Goal: Task Accomplishment & Management: Manage account settings

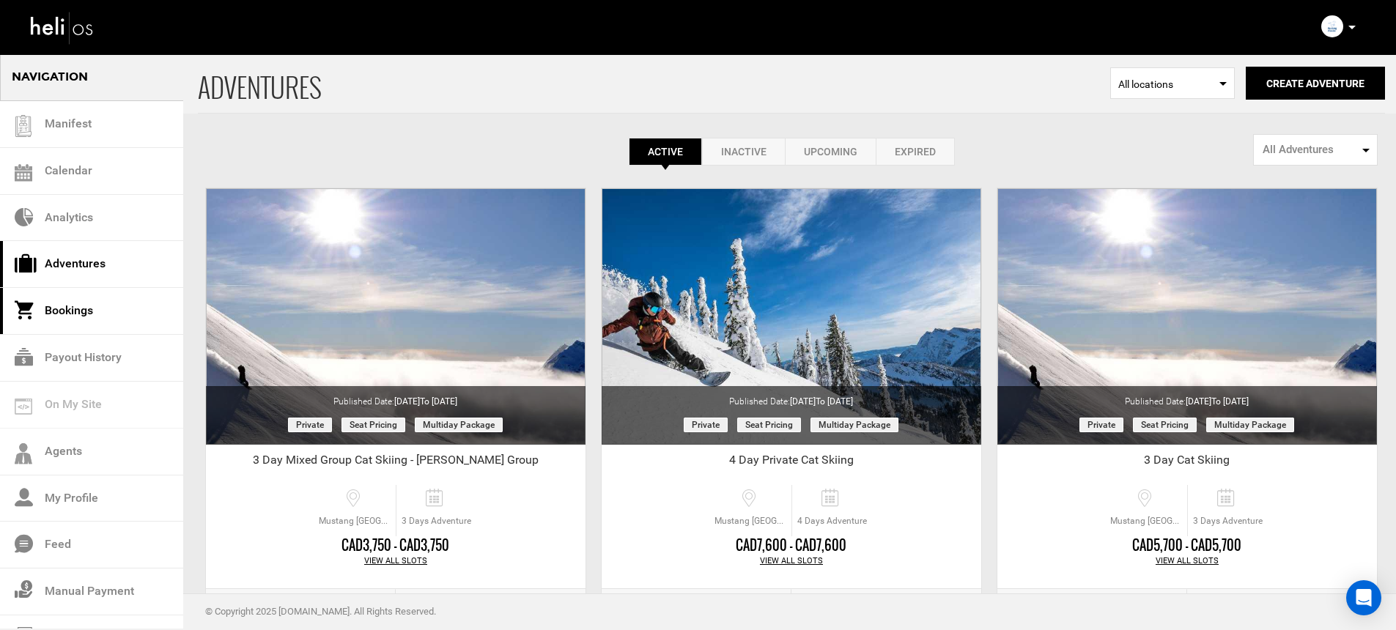
click at [89, 312] on link "Bookings" at bounding box center [91, 311] width 183 height 47
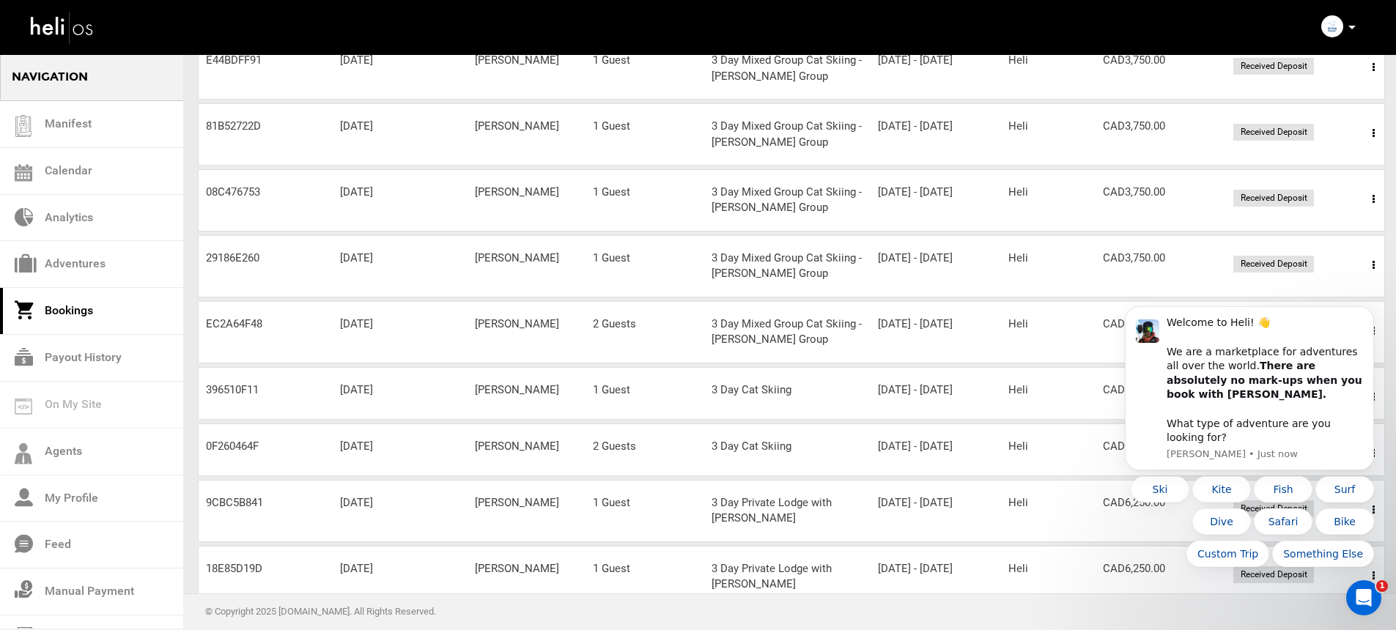
scroll to position [264, 0]
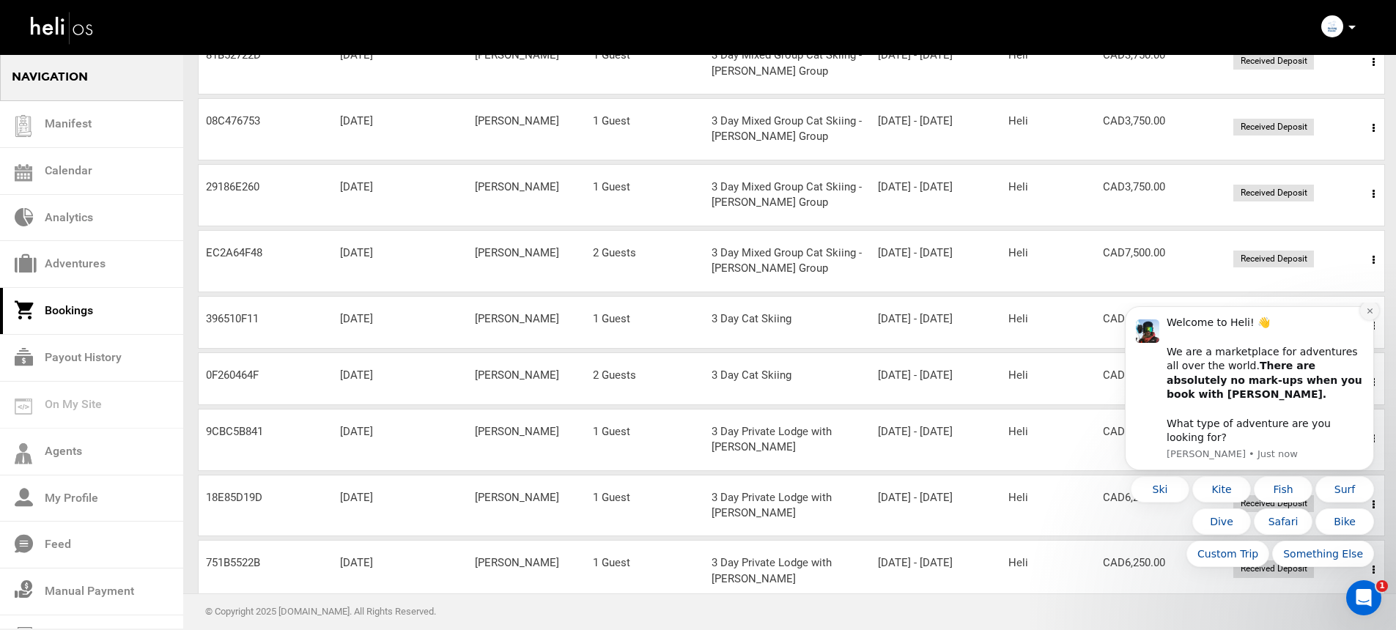
click at [1366, 315] on icon "Dismiss notification" at bounding box center [1370, 311] width 8 height 8
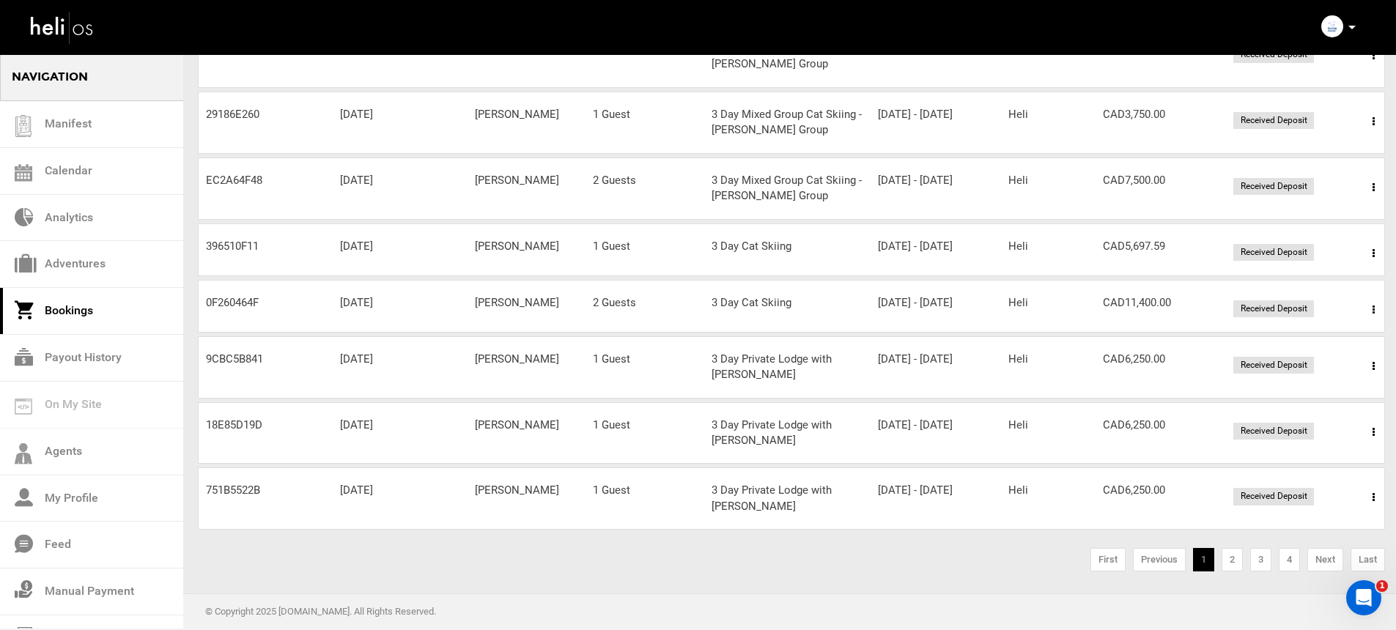
scroll to position [337, 0]
click at [1223, 571] on link "2" at bounding box center [1231, 559] width 21 height 23
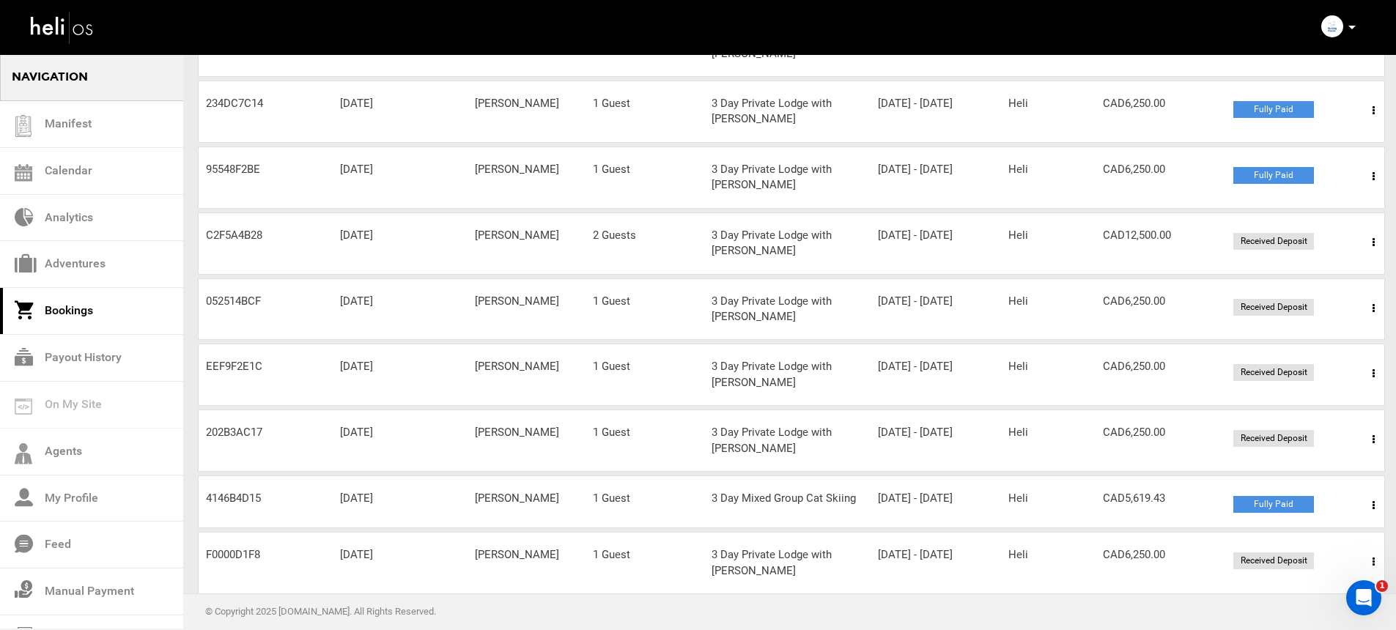
scroll to position [327, 0]
